Goal: Information Seeking & Learning: Learn about a topic

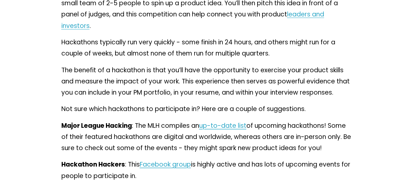
scroll to position [2002, 0]
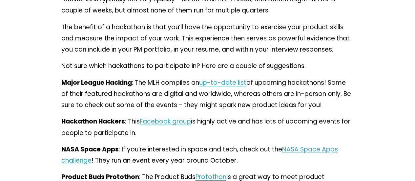
drag, startPoint x: 224, startPoint y: 122, endPoint x: 2, endPoint y: 100, distance: 222.9
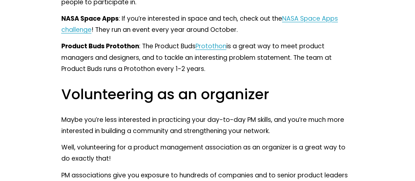
scroll to position [2133, 0]
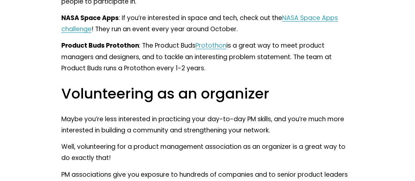
click at [207, 50] on span "Protothon" at bounding box center [211, 45] width 31 height 9
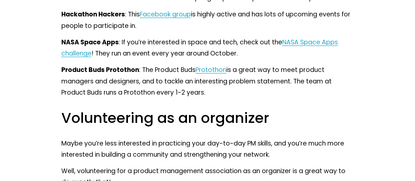
scroll to position [2067, 0]
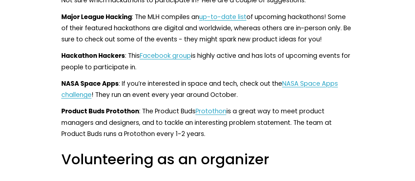
click at [214, 21] on span "up-to-date list" at bounding box center [222, 16] width 47 height 9
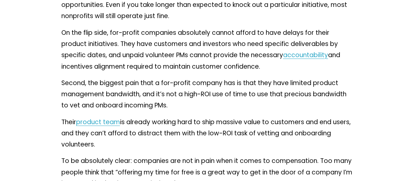
scroll to position [2708, 0]
